Goal: Information Seeking & Learning: Learn about a topic

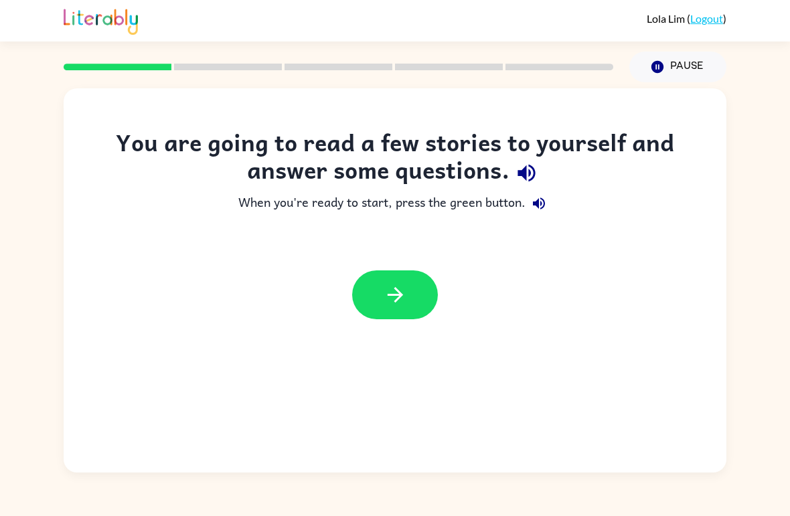
click at [377, 318] on button "button" at bounding box center [395, 295] width 86 height 49
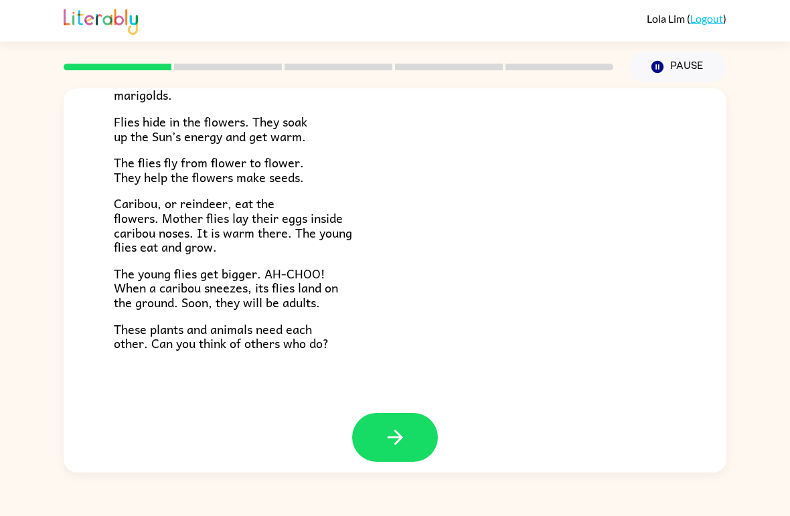
scroll to position [264, 0]
click at [407, 441] on button "button" at bounding box center [395, 438] width 86 height 49
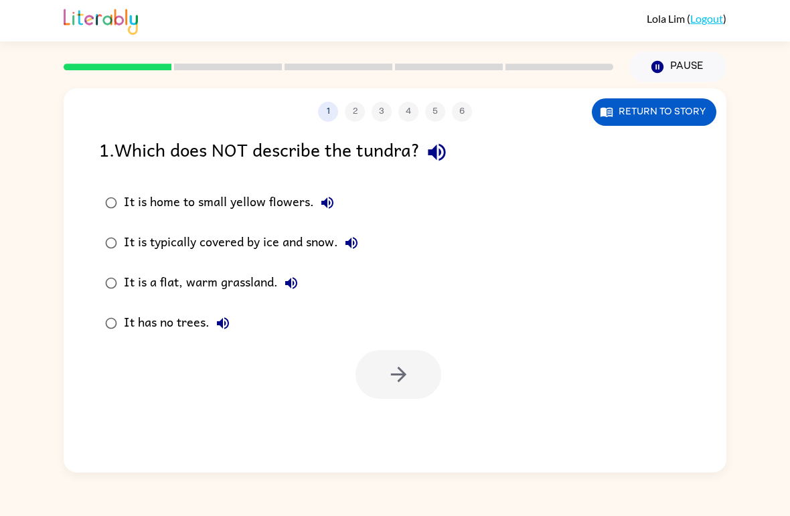
scroll to position [0, 0]
click at [273, 281] on div "It is a flat, warm grassland." at bounding box center [214, 283] width 181 height 27
click at [419, 373] on button "button" at bounding box center [399, 374] width 86 height 49
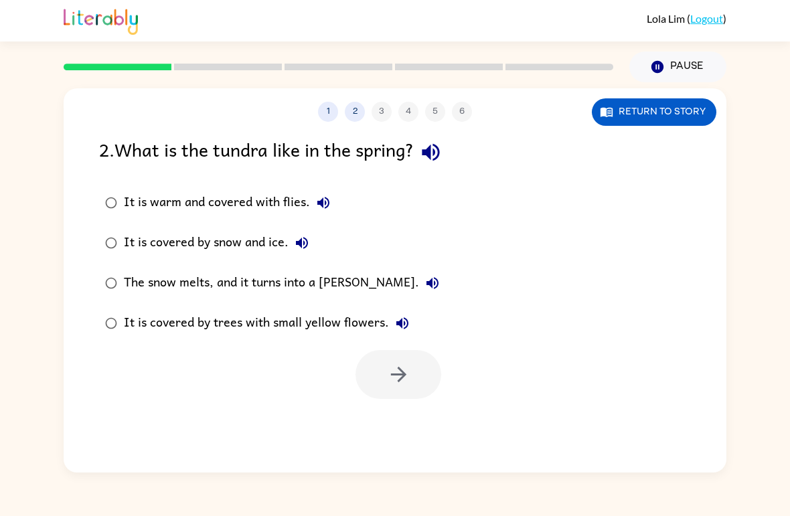
click at [344, 283] on div "The snow melts, and it turns into a [PERSON_NAME]." at bounding box center [285, 283] width 322 height 27
click at [100, 191] on label "It is warm and covered with flies." at bounding box center [272, 203] width 361 height 40
click at [410, 378] on icon "button" at bounding box center [398, 374] width 23 height 23
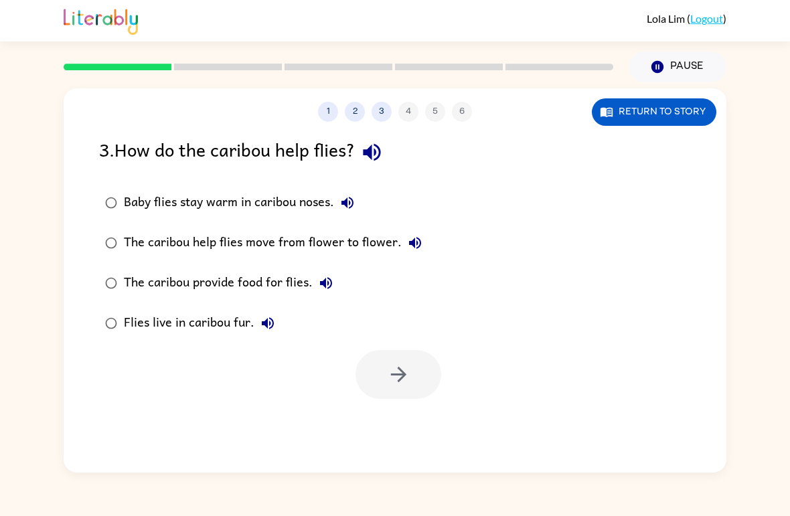
click at [409, 377] on div at bounding box center [399, 374] width 86 height 49
click at [415, 374] on button "button" at bounding box center [399, 374] width 86 height 49
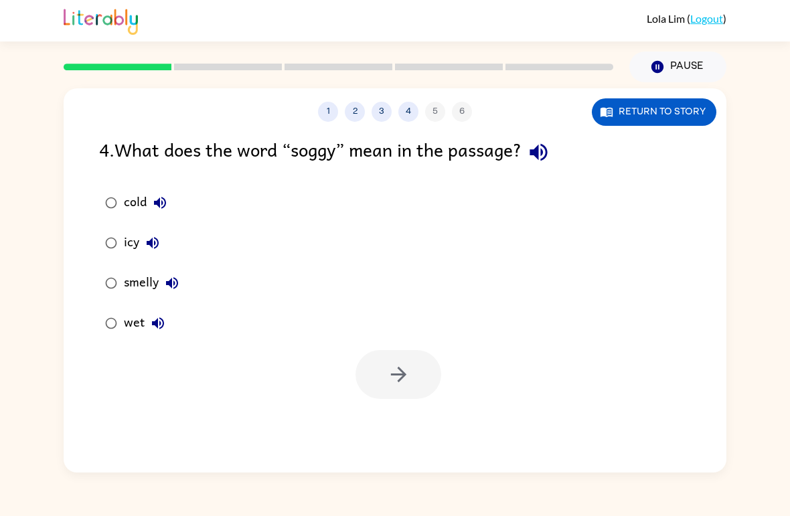
click at [414, 374] on div at bounding box center [399, 374] width 86 height 49
click at [403, 365] on icon "button" at bounding box center [398, 374] width 23 height 23
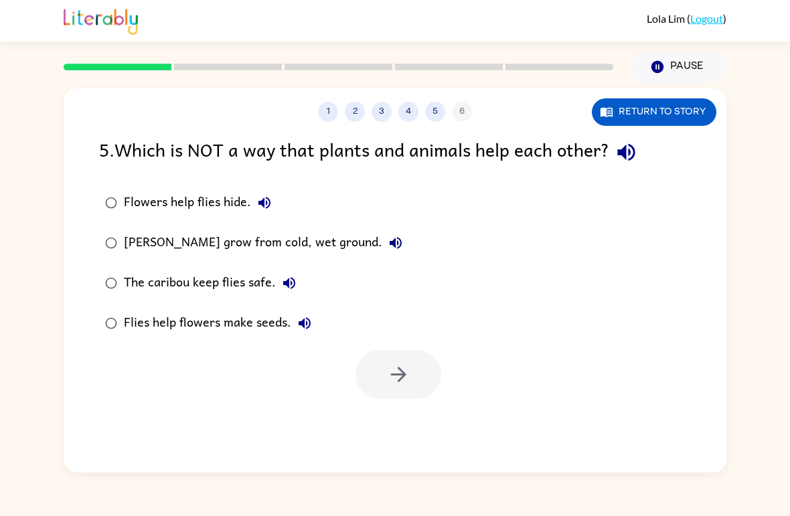
click at [158, 240] on div "[PERSON_NAME] grow from cold, wet ground." at bounding box center [266, 243] width 285 height 27
click at [404, 375] on icon "button" at bounding box center [398, 374] width 15 height 15
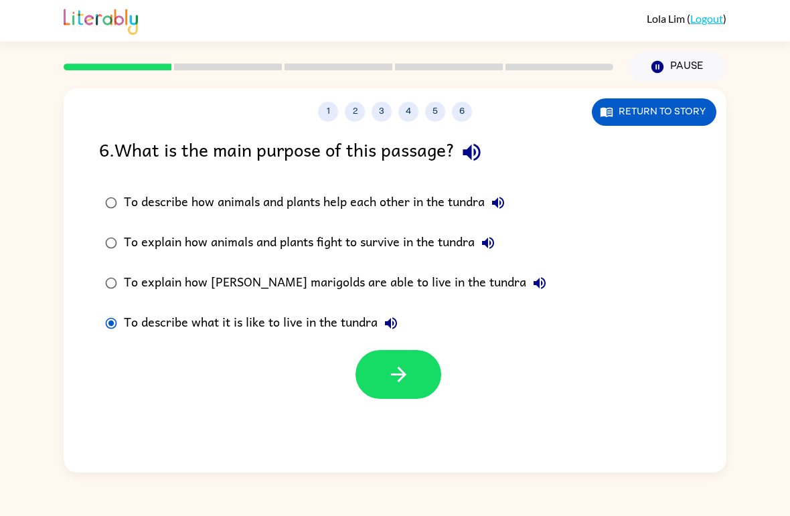
click at [371, 374] on button "button" at bounding box center [399, 374] width 86 height 49
click at [371, 374] on div at bounding box center [399, 374] width 86 height 49
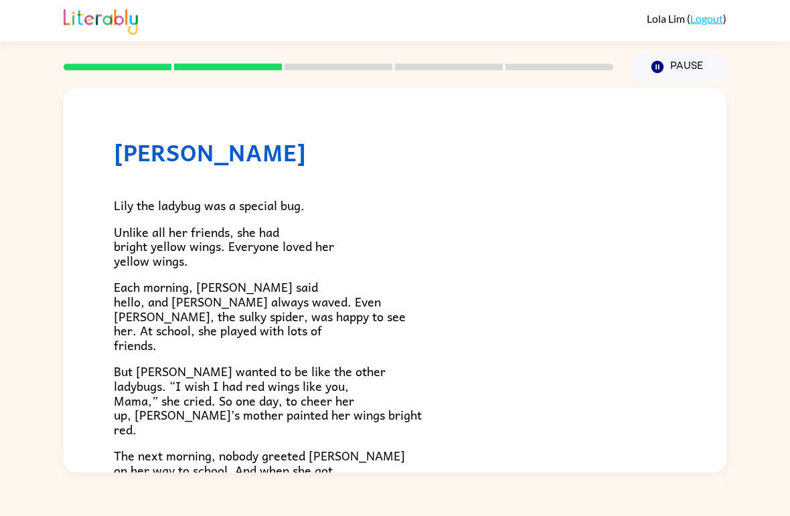
click at [462, 280] on p "Each morning, [PERSON_NAME] said hello, and [PERSON_NAME] always waved. Even [P…" at bounding box center [395, 316] width 563 height 72
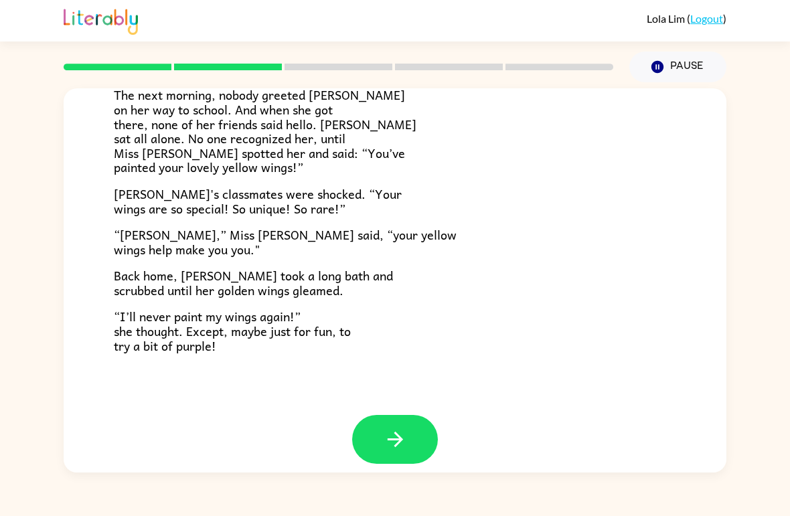
scroll to position [360, 0]
click at [400, 435] on icon "button" at bounding box center [395, 440] width 23 height 23
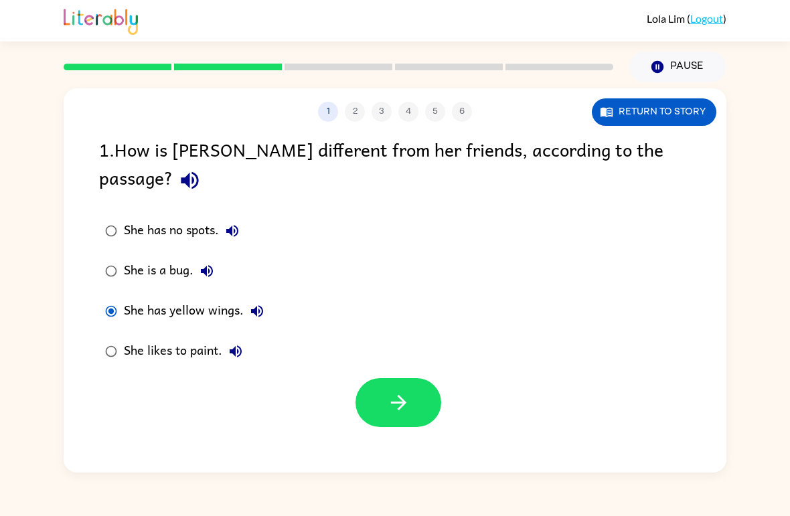
click at [403, 391] on icon "button" at bounding box center [398, 402] width 23 height 23
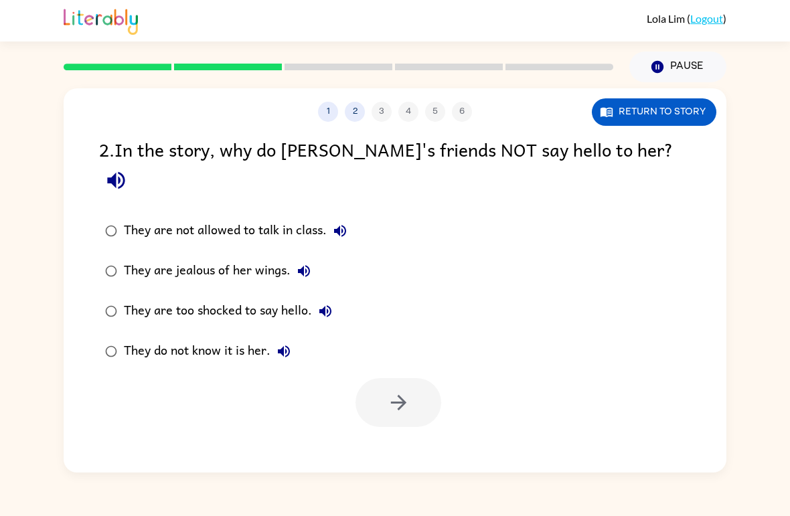
click at [402, 378] on div at bounding box center [399, 402] width 86 height 49
click at [398, 378] on button "button" at bounding box center [399, 402] width 86 height 49
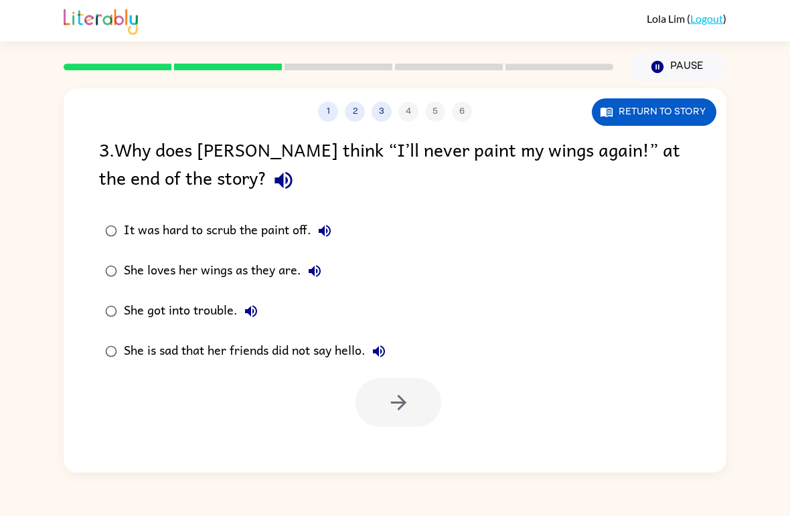
click at [397, 363] on label "She is sad that her friends did not say hello." at bounding box center [245, 352] width 307 height 40
click at [405, 404] on icon "button" at bounding box center [398, 402] width 15 height 15
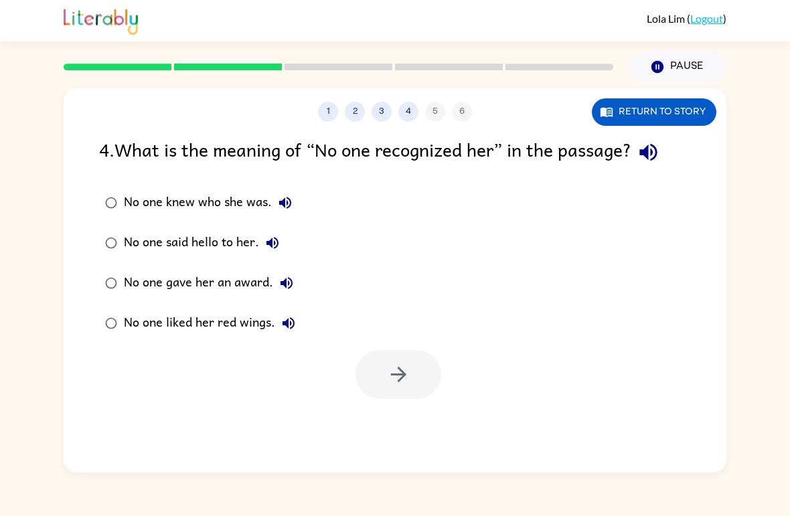
click at [404, 404] on div "1 2 3 4 5 6 Return to story 4 . What is the meaning of “No one recognized her” …" at bounding box center [395, 280] width 663 height 384
click at [408, 373] on icon "button" at bounding box center [398, 374] width 23 height 23
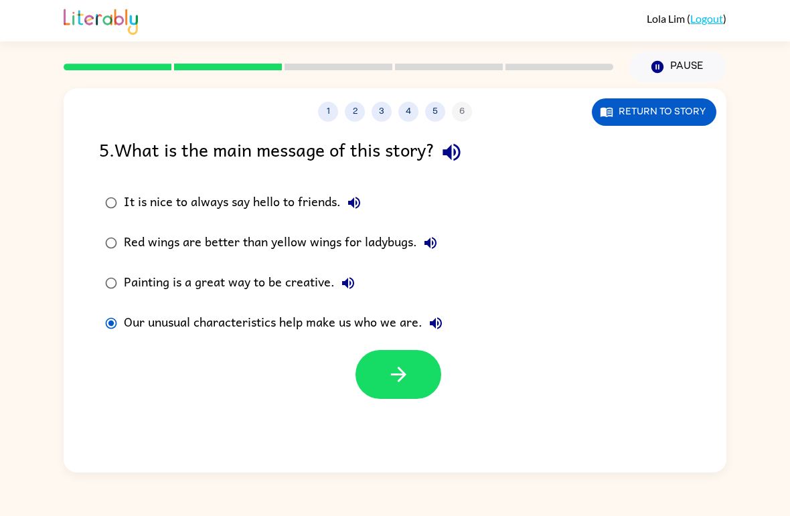
click at [413, 361] on button "button" at bounding box center [399, 374] width 86 height 49
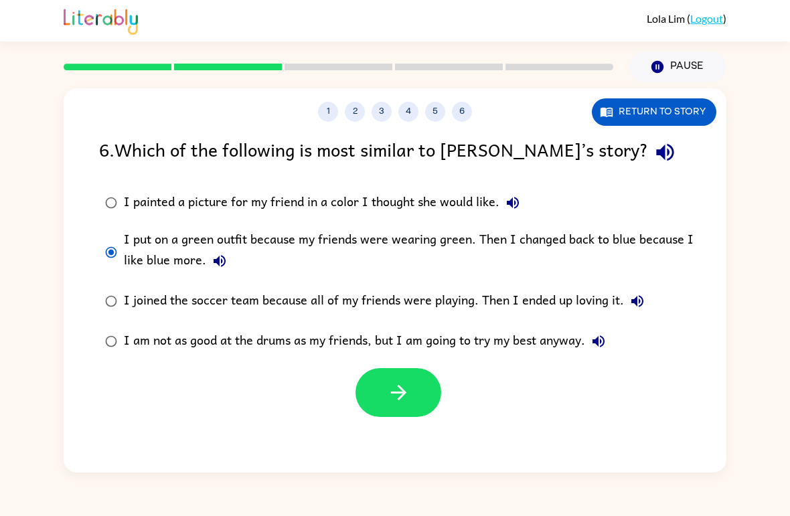
click at [425, 384] on button "button" at bounding box center [399, 392] width 86 height 49
click at [425, 383] on div at bounding box center [399, 392] width 86 height 49
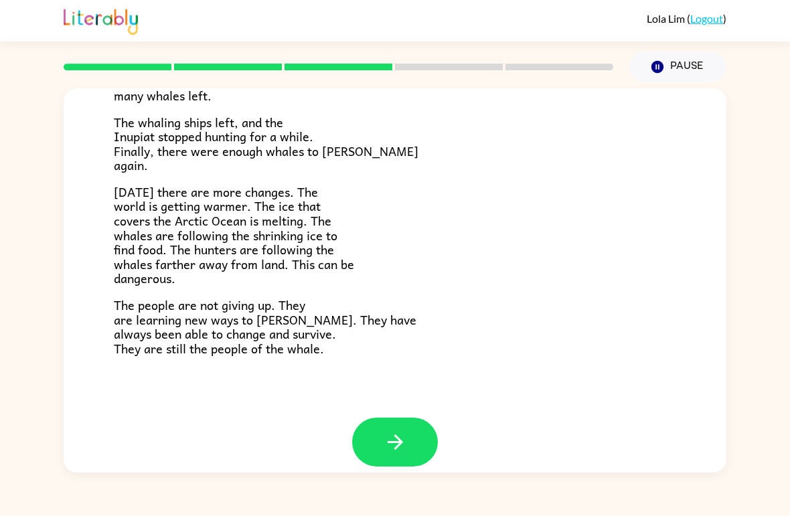
scroll to position [435, 0]
click at [408, 423] on button "button" at bounding box center [395, 443] width 86 height 49
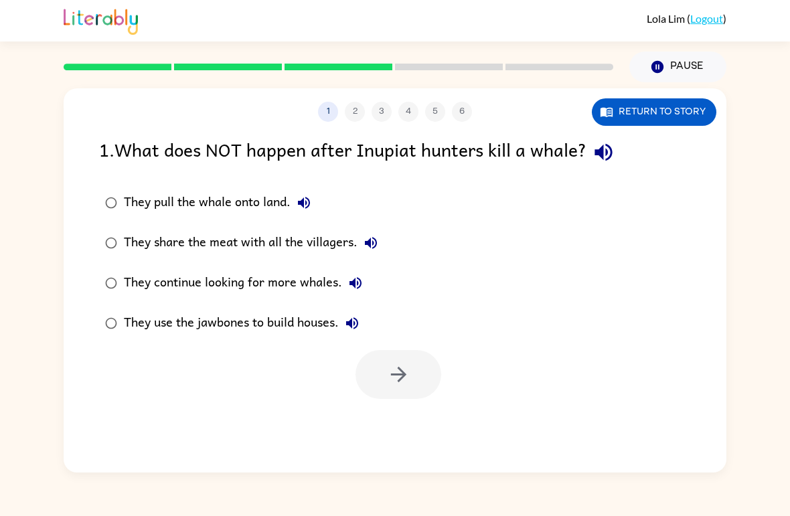
scroll to position [0, 0]
click at [380, 374] on button "button" at bounding box center [399, 374] width 86 height 49
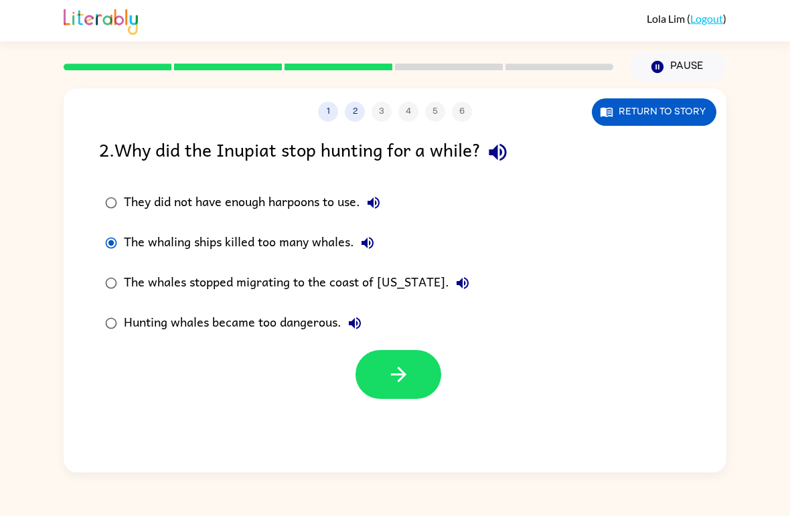
click at [400, 376] on icon "button" at bounding box center [398, 374] width 23 height 23
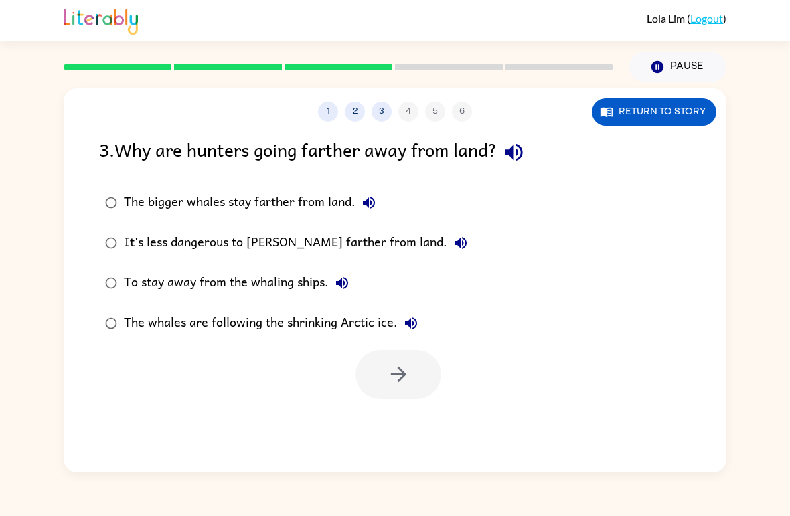
click at [399, 376] on div at bounding box center [399, 374] width 86 height 49
click at [415, 381] on button "button" at bounding box center [399, 374] width 86 height 49
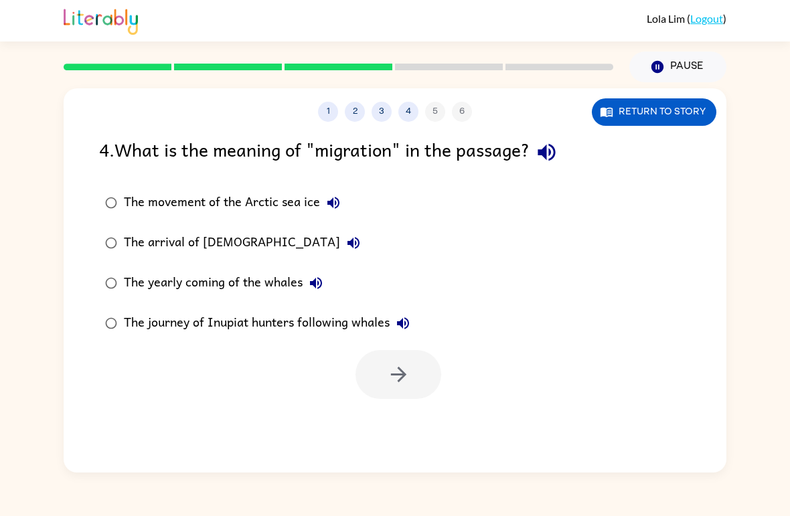
click at [414, 381] on div at bounding box center [399, 374] width 86 height 49
click at [374, 382] on button "button" at bounding box center [399, 374] width 86 height 49
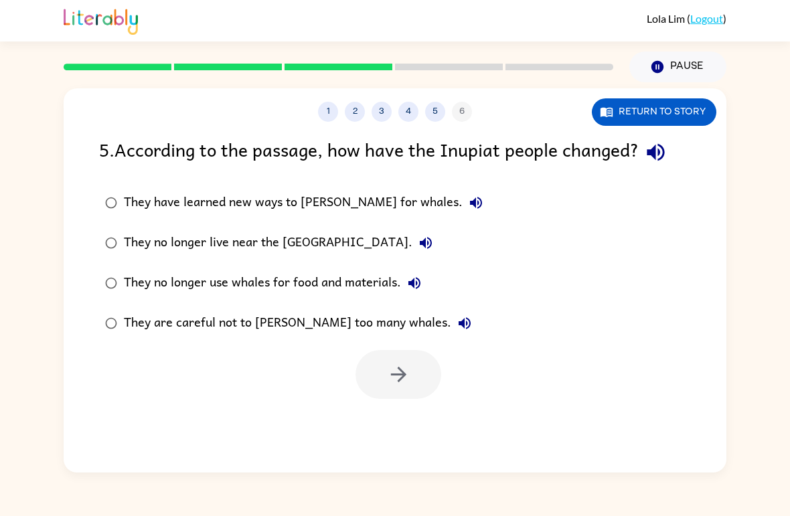
click at [374, 382] on div at bounding box center [399, 374] width 86 height 49
click at [74, 184] on div "5 . According to the passage, how have the Inupiat people changed? They have le…" at bounding box center [395, 267] width 663 height 264
click at [385, 376] on button "button" at bounding box center [399, 374] width 86 height 49
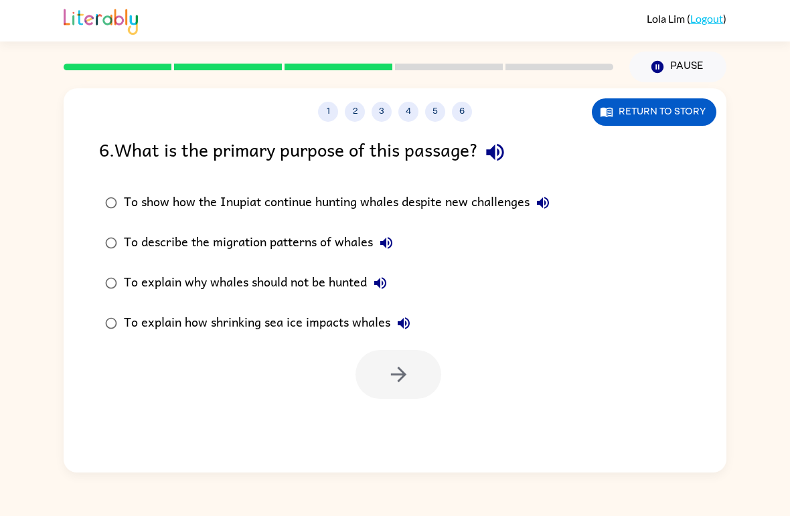
click at [385, 376] on div at bounding box center [399, 374] width 86 height 49
click at [368, 360] on button "button" at bounding box center [399, 374] width 86 height 49
click at [397, 376] on div at bounding box center [399, 374] width 86 height 49
click at [396, 389] on div at bounding box center [399, 374] width 86 height 49
click at [402, 384] on div at bounding box center [399, 374] width 86 height 49
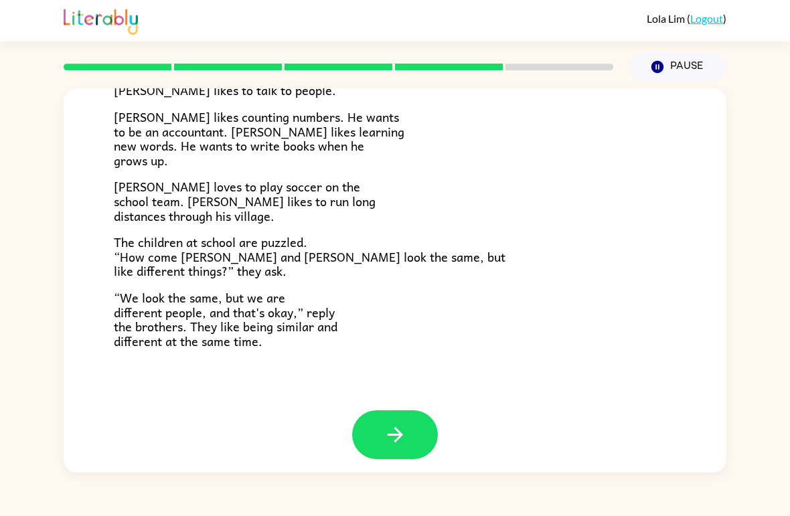
scroll to position [278, 0]
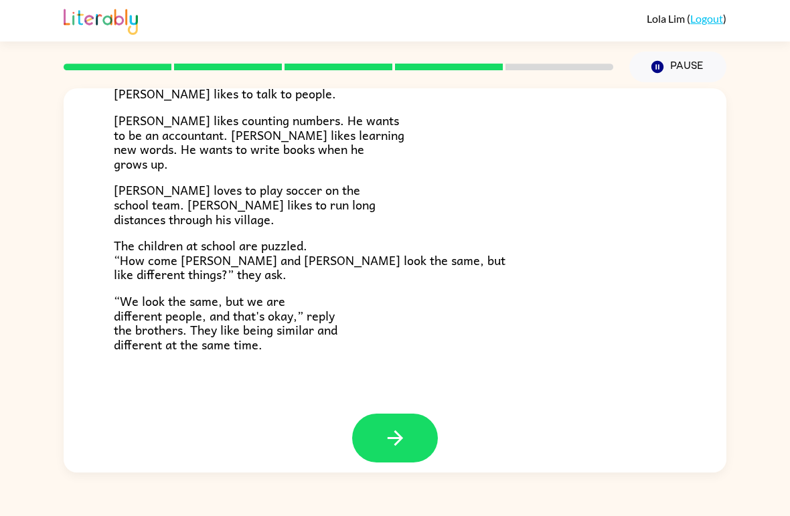
click at [402, 414] on button "button" at bounding box center [395, 438] width 86 height 49
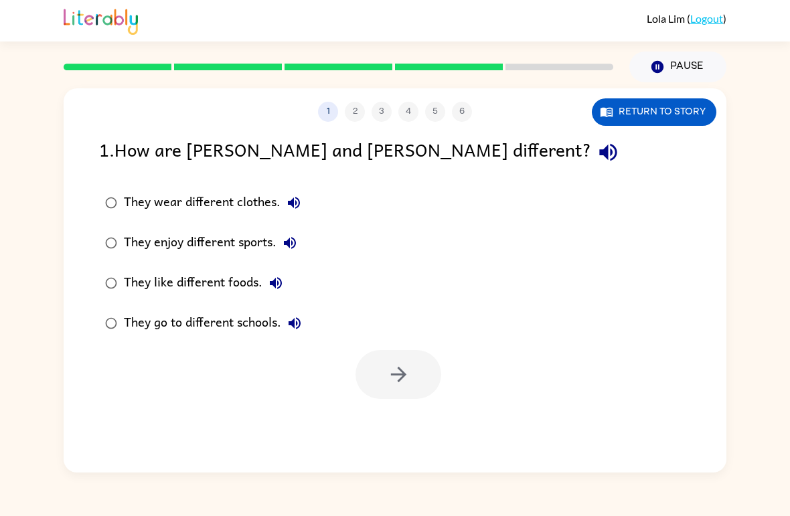
scroll to position [0, 0]
click at [402, 384] on icon "button" at bounding box center [398, 374] width 23 height 23
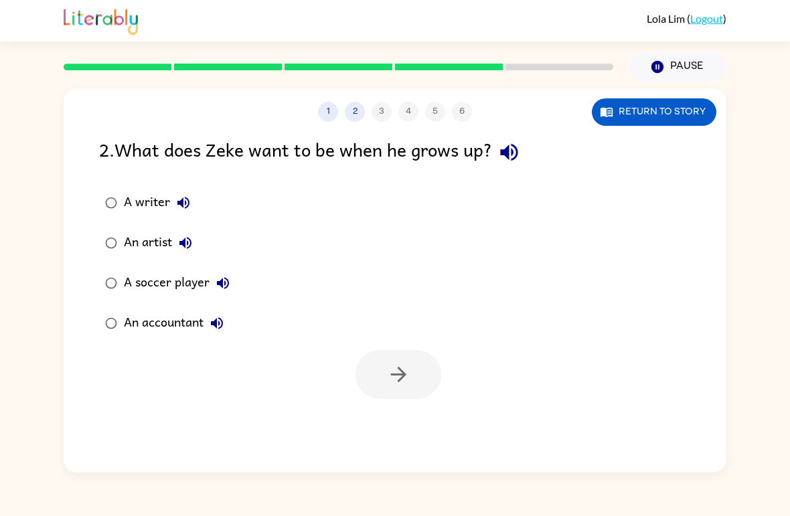
click at [401, 383] on div at bounding box center [399, 374] width 86 height 49
click at [380, 370] on button "button" at bounding box center [399, 374] width 86 height 49
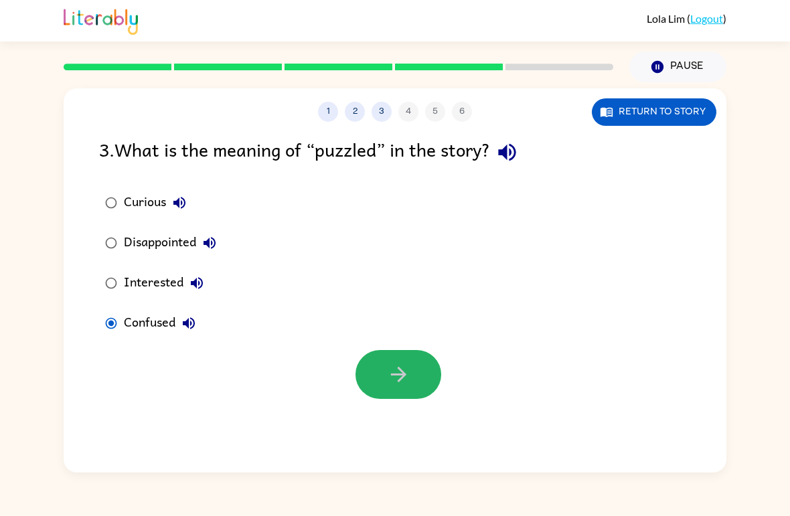
click at [381, 378] on button "button" at bounding box center [399, 374] width 86 height 49
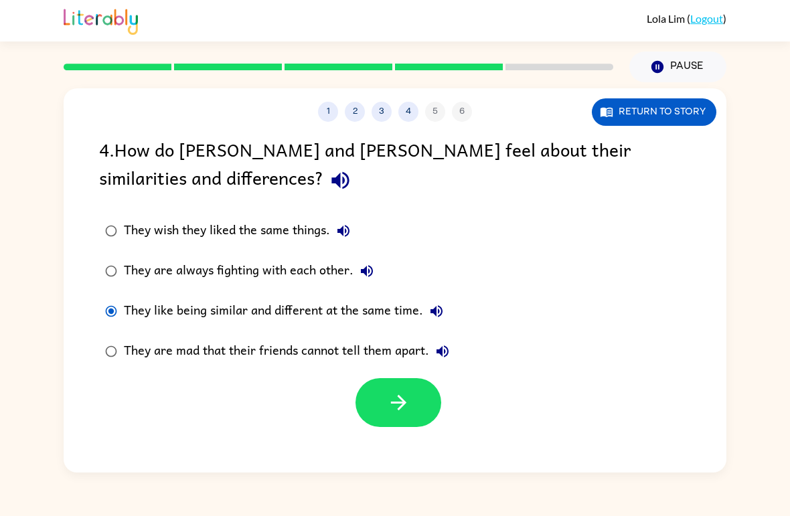
click at [394, 399] on icon "button" at bounding box center [398, 402] width 23 height 23
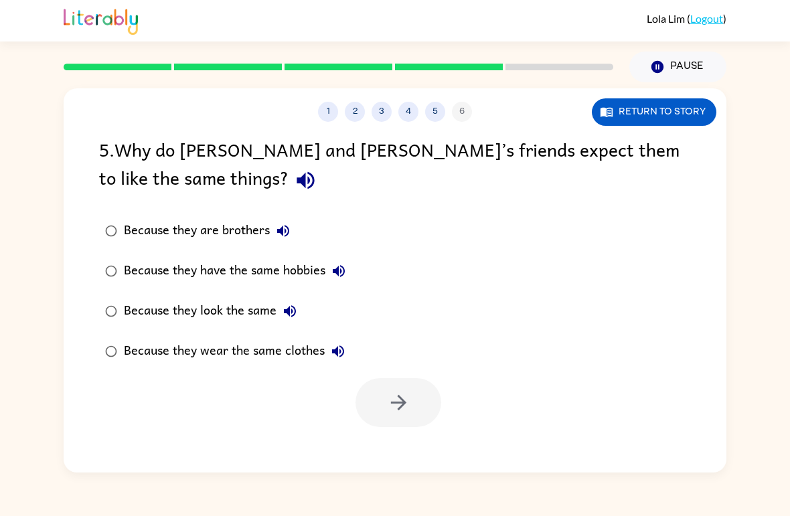
click at [393, 398] on div at bounding box center [399, 402] width 86 height 49
click at [380, 416] on button "button" at bounding box center [399, 402] width 86 height 49
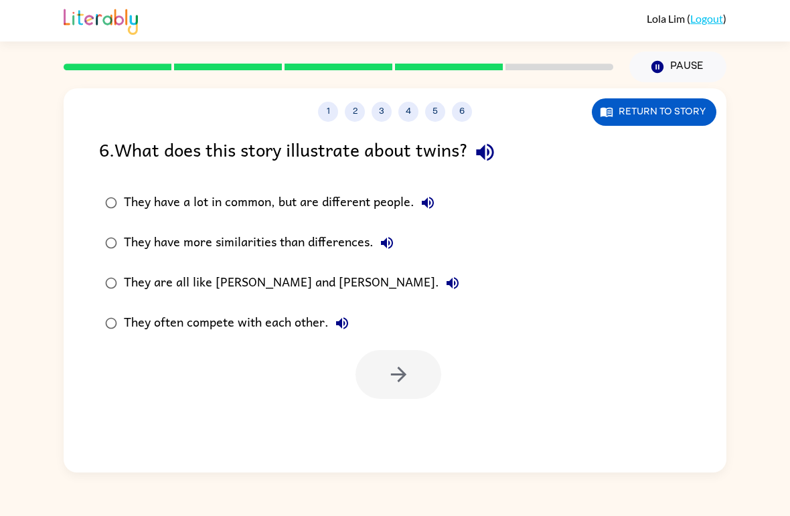
click at [139, 207] on div "They have a lot in common, but are different people." at bounding box center [283, 203] width 318 height 27
click at [407, 376] on icon "button" at bounding box center [398, 374] width 23 height 23
click at [407, 375] on div at bounding box center [399, 374] width 86 height 49
